Goal: Find specific page/section: Find specific page/section

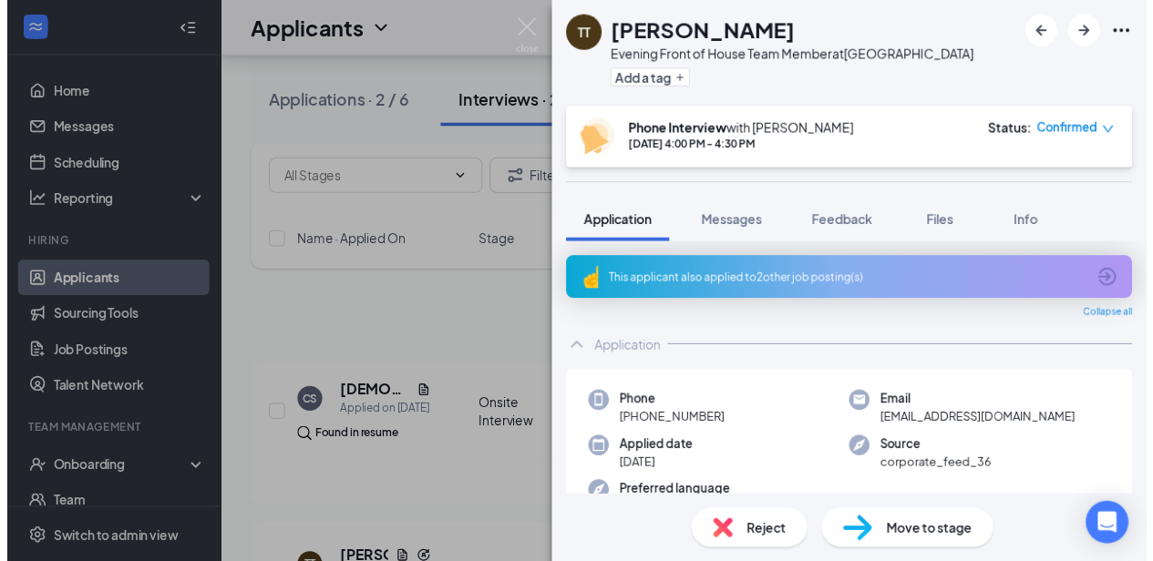
scroll to position [164, 0]
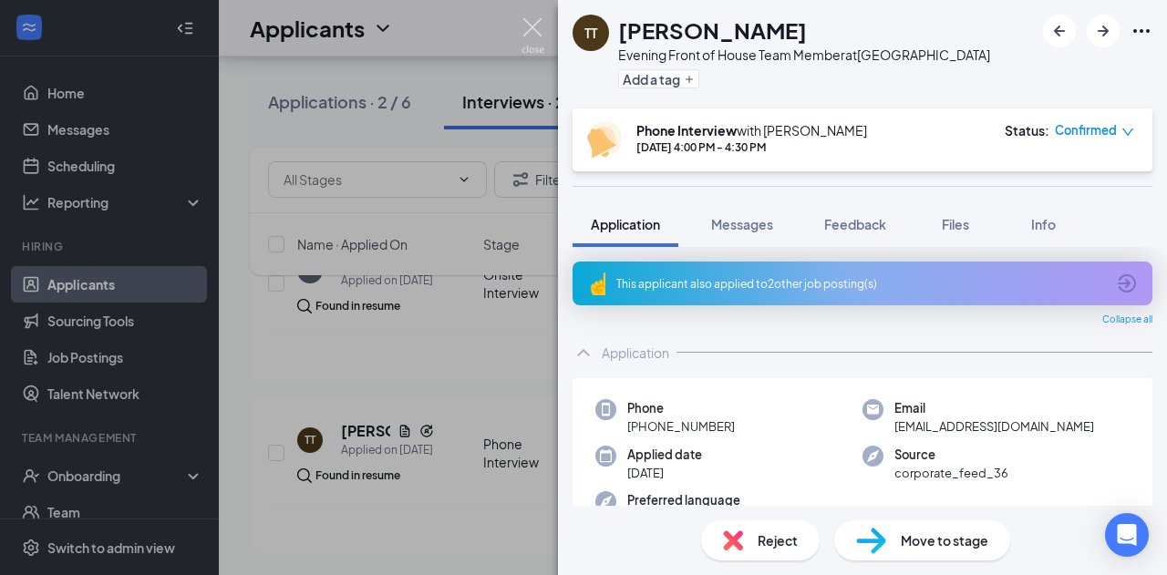
click at [540, 36] on img at bounding box center [532, 36] width 23 height 36
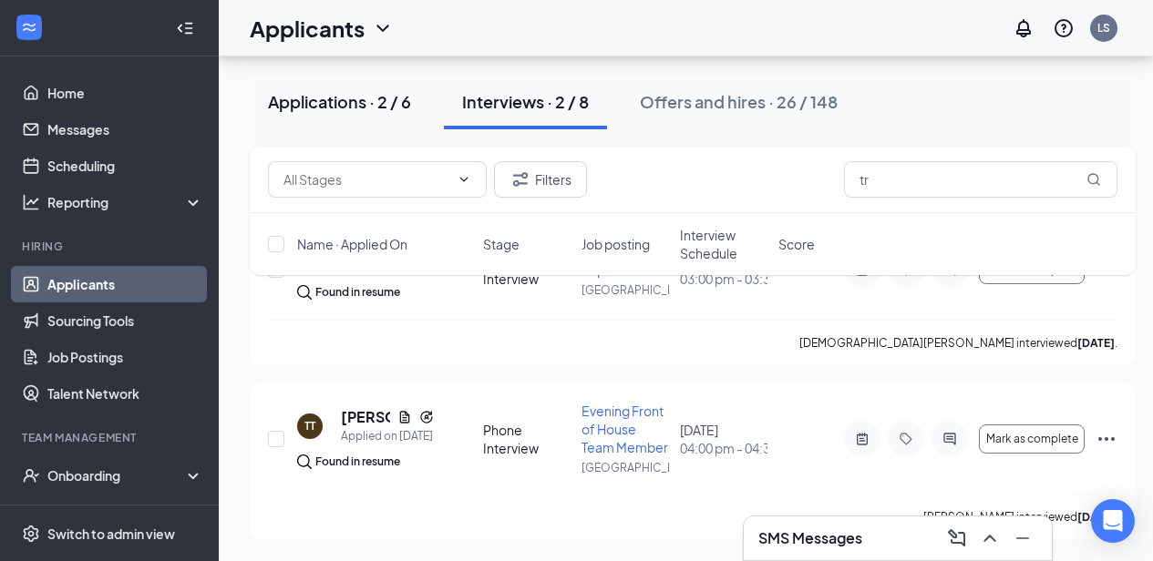
click at [380, 89] on button "Applications · 2 / 6" at bounding box center [340, 102] width 180 height 55
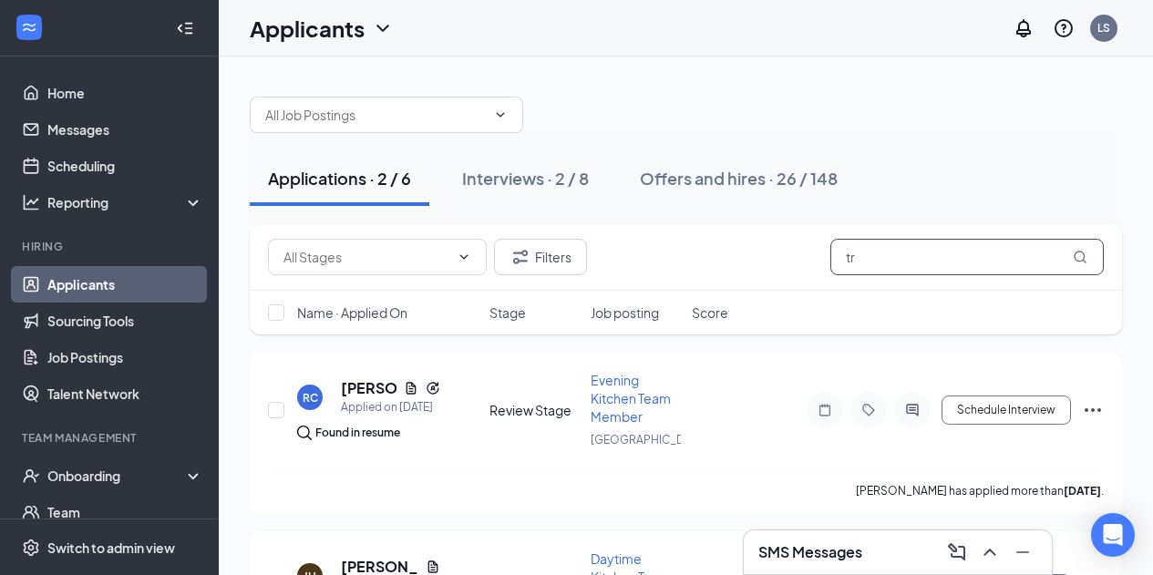
click at [932, 268] on input "tr" at bounding box center [966, 257] width 273 height 36
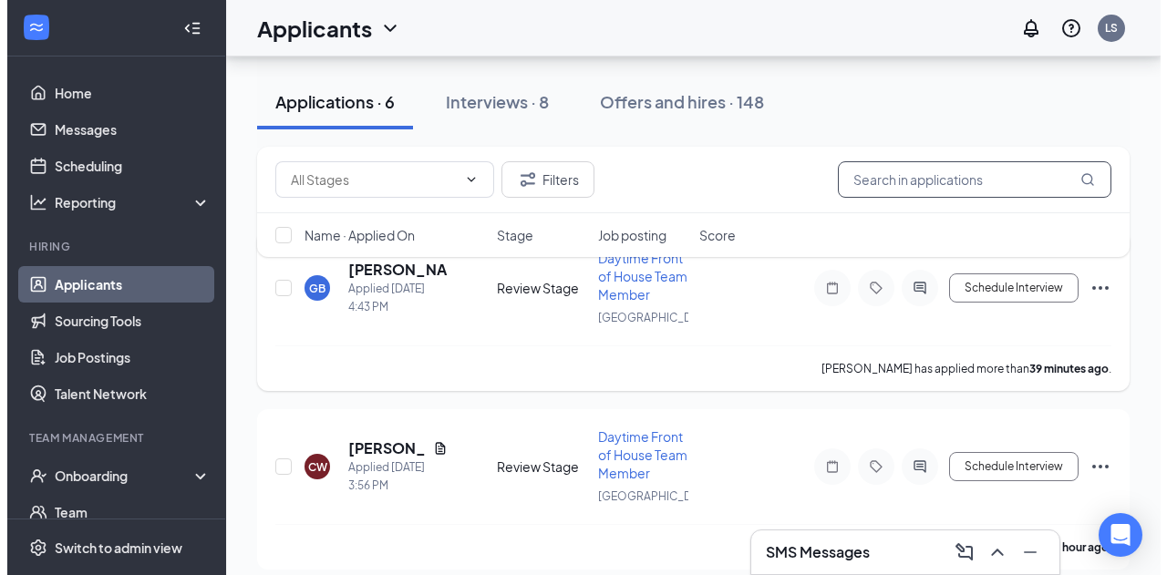
scroll to position [123, 0]
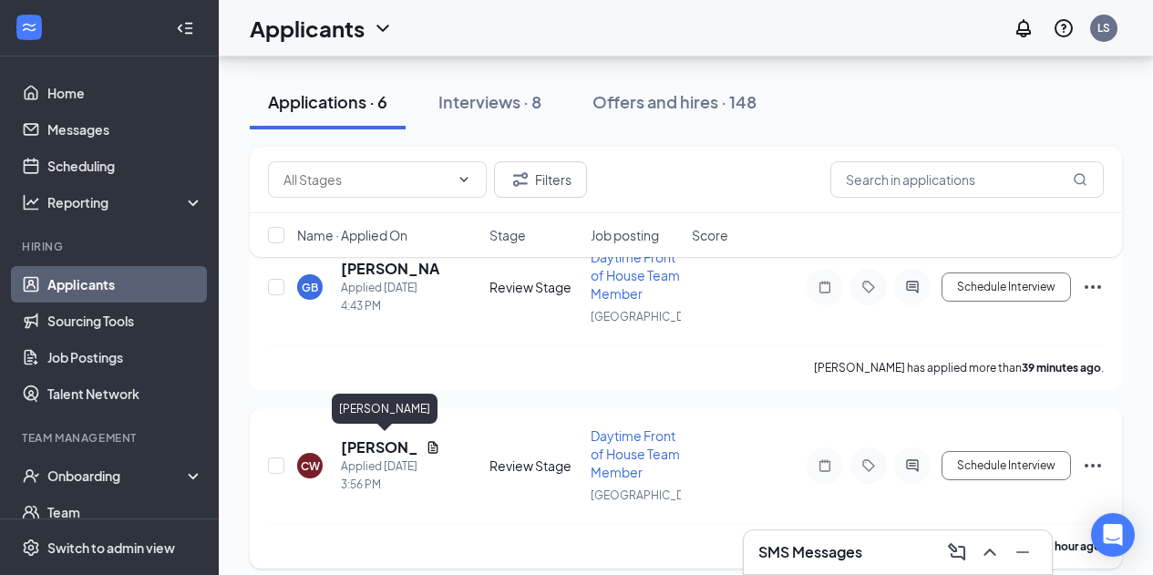
click at [368, 449] on h5 "[PERSON_NAME]" at bounding box center [379, 448] width 77 height 20
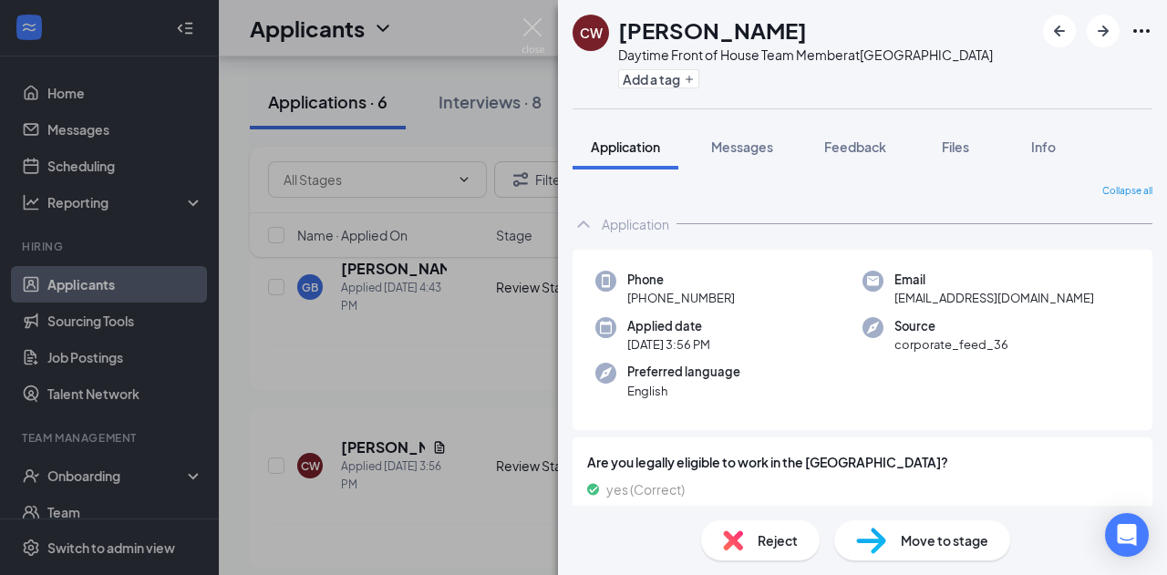
click at [716, 170] on div "Collapse all Application Phone [PHONE_NUMBER] Email [EMAIL_ADDRESS][DOMAIN_NAME…" at bounding box center [862, 338] width 609 height 336
